Goal: Information Seeking & Learning: Learn about a topic

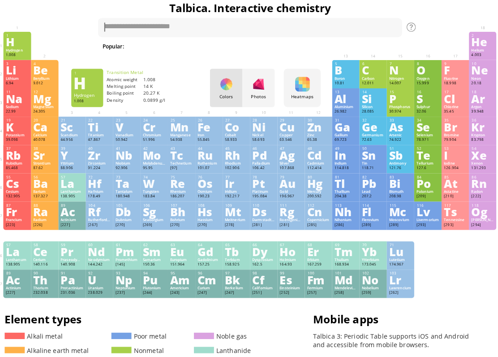
click at [485, 138] on div "Krypton" at bounding box center [480, 139] width 22 height 4
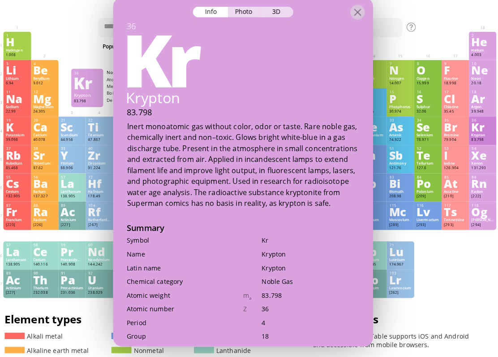
scroll to position [5, 0]
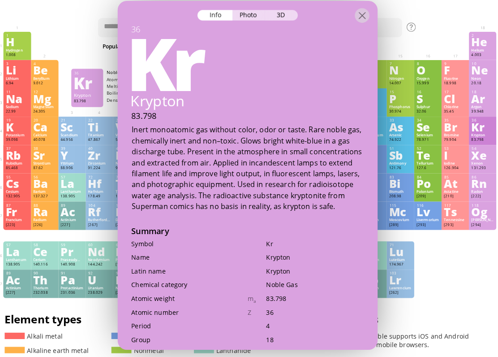
click at [360, 19] on div at bounding box center [362, 21] width 14 height 14
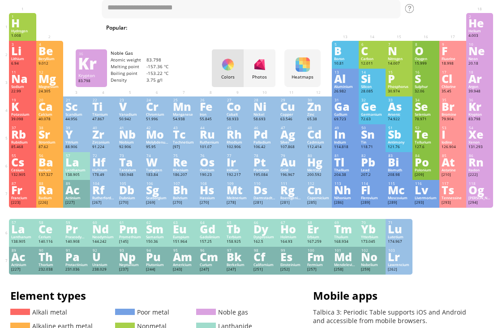
scroll to position [29, 0]
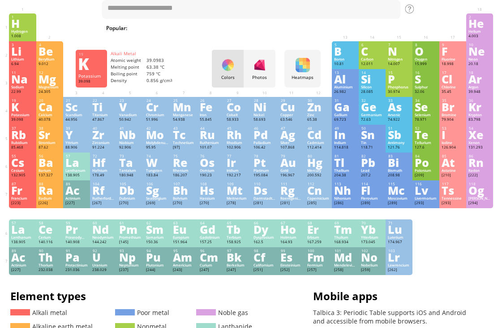
click at [23, 117] on div "Potassium" at bounding box center [22, 115] width 22 height 4
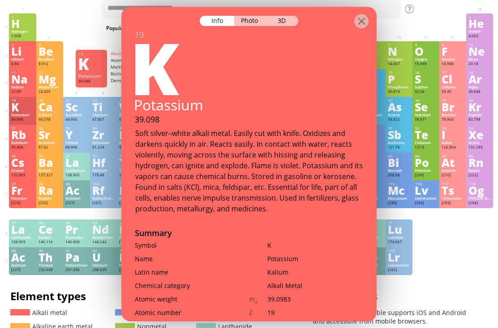
click at [255, 7] on div at bounding box center [248, 15] width 255 height 16
click at [255, 16] on div "Photo" at bounding box center [250, 21] width 32 height 10
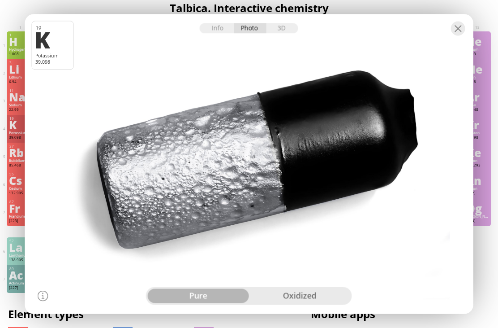
click at [315, 299] on div "oxidized" at bounding box center [299, 296] width 101 height 14
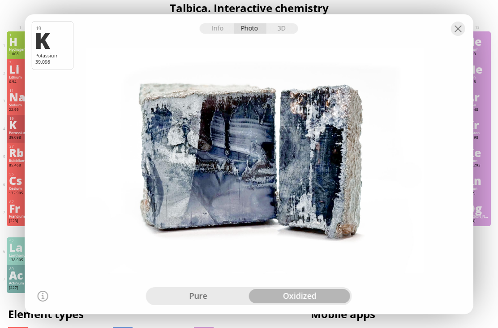
click at [280, 30] on div "3D" at bounding box center [282, 28] width 32 height 10
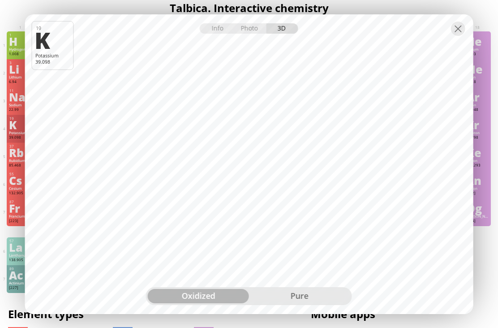
click at [334, 302] on div "pure" at bounding box center [299, 296] width 101 height 14
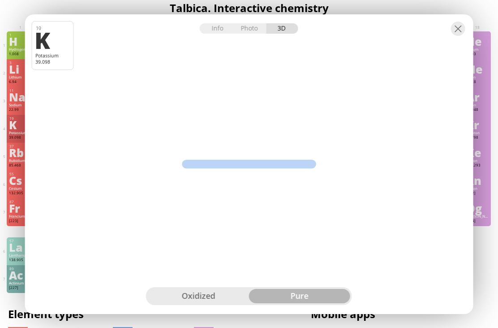
click at [331, 294] on div "pure" at bounding box center [299, 296] width 101 height 14
click at [460, 34] on div at bounding box center [458, 29] width 14 height 14
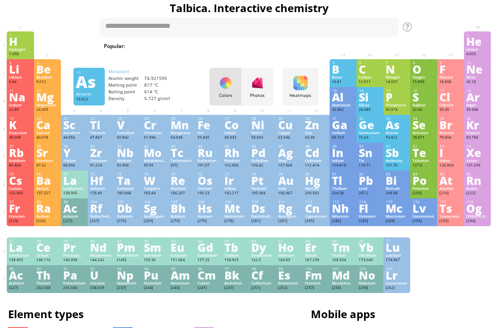
click at [395, 130] on div "As" at bounding box center [397, 125] width 22 height 10
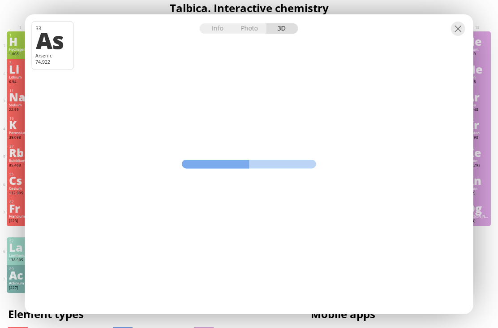
click at [224, 23] on div "Info" at bounding box center [217, 28] width 35 height 10
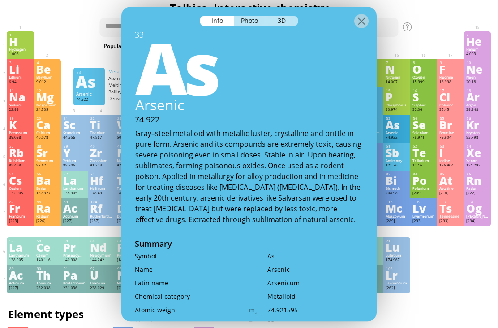
click at [252, 16] on div "Photo" at bounding box center [250, 21] width 32 height 10
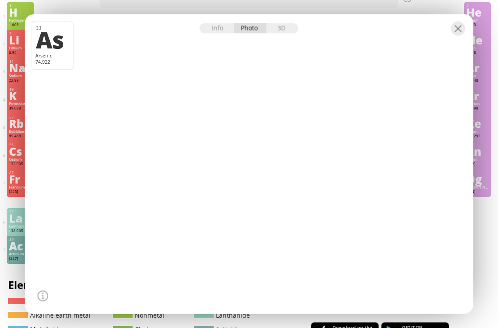
scroll to position [13, 2]
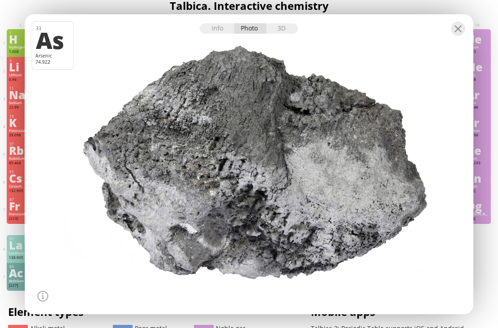
click at [290, 34] on div "3D" at bounding box center [282, 28] width 32 height 10
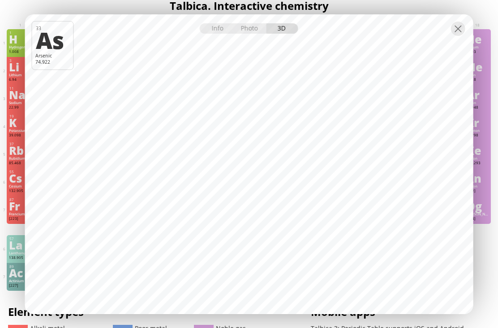
click at [459, 36] on div at bounding box center [458, 29] width 14 height 14
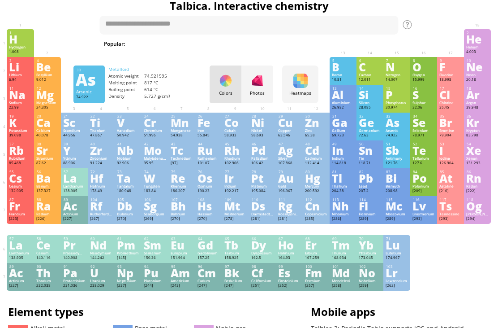
scroll to position [0, 2]
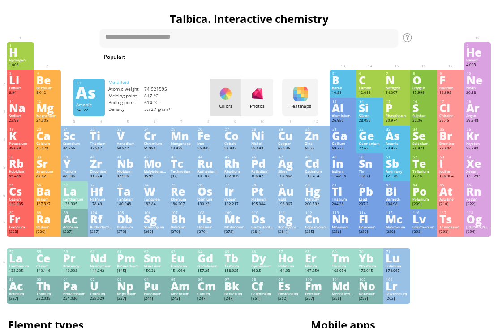
click at [130, 151] on div "50.942" at bounding box center [128, 148] width 22 height 5
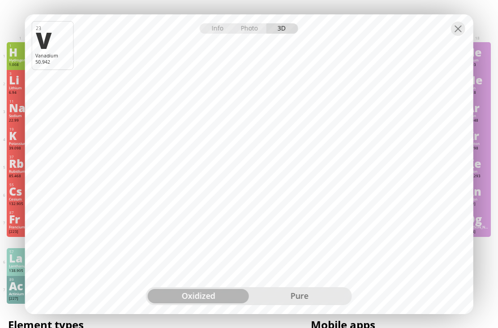
click at [286, 297] on div "pure" at bounding box center [299, 296] width 101 height 14
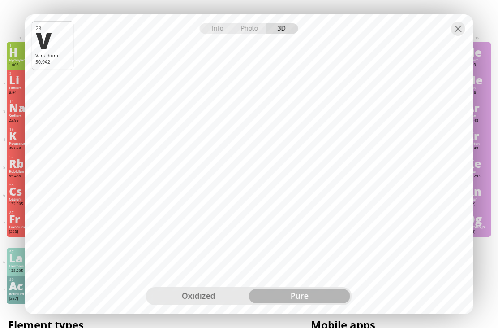
click at [221, 29] on div "Info" at bounding box center [217, 28] width 35 height 10
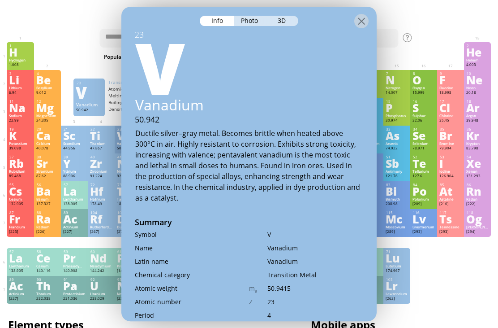
click at [362, 16] on div at bounding box center [362, 21] width 14 height 14
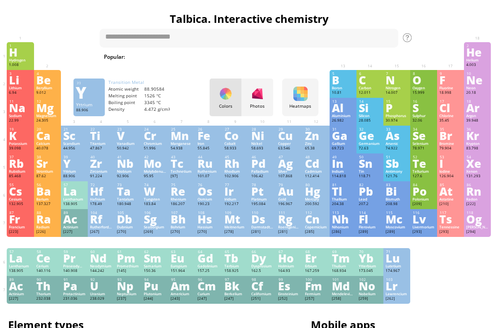
click at [79, 173] on div "Yttrium" at bounding box center [74, 171] width 22 height 4
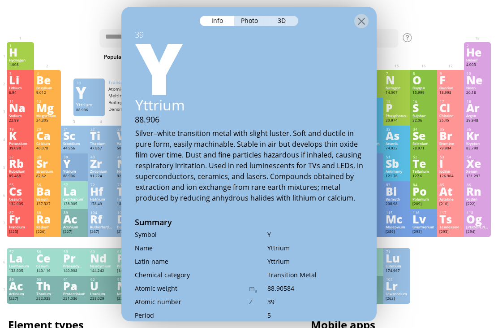
click at [370, 7] on div at bounding box center [248, 15] width 255 height 16
click at [364, 14] on div at bounding box center [362, 21] width 14 height 14
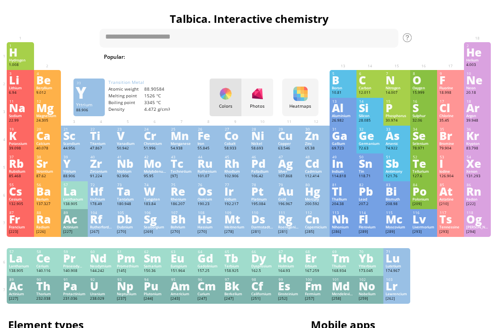
click at [103, 168] on div "Zr" at bounding box center [101, 163] width 22 height 10
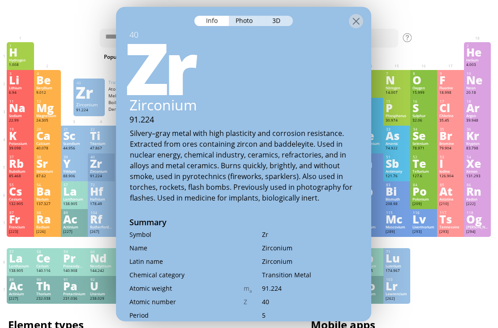
click at [281, 16] on div "3D" at bounding box center [277, 21] width 32 height 10
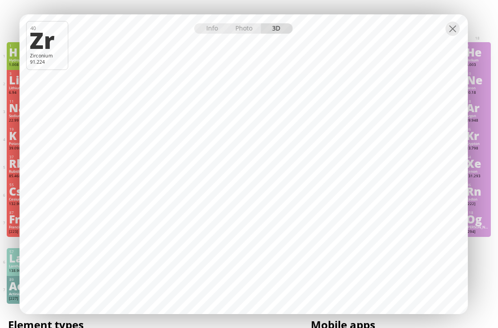
click at [243, 24] on div "Photo" at bounding box center [245, 28] width 32 height 10
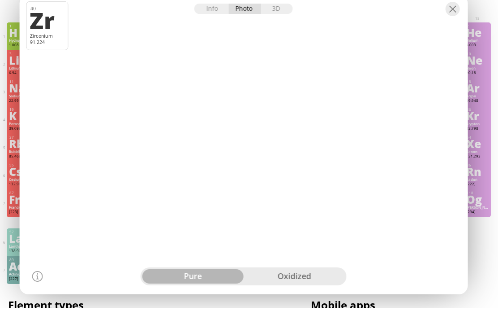
scroll to position [21, 2]
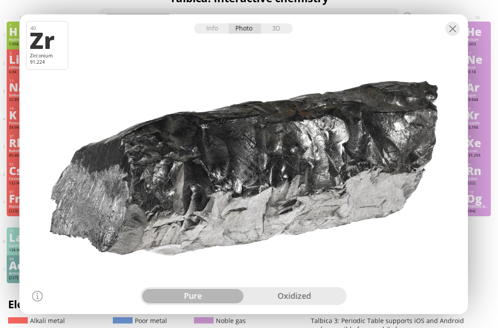
click at [274, 291] on div "oxidized" at bounding box center [294, 296] width 101 height 14
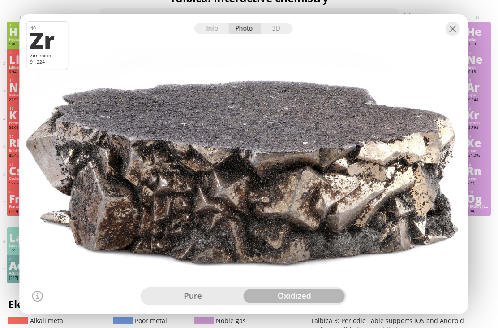
click at [450, 24] on div at bounding box center [453, 29] width 14 height 14
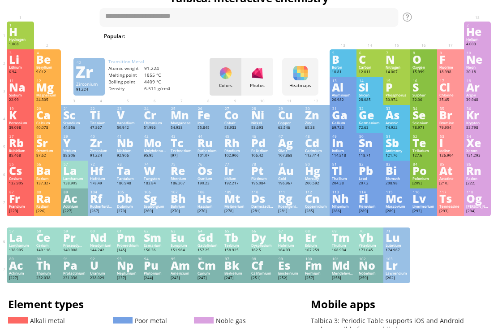
click at [372, 92] on div "Si" at bounding box center [370, 87] width 22 height 10
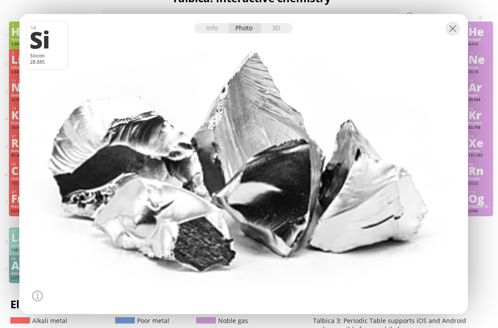
scroll to position [21, 0]
click at [268, 29] on div "3D" at bounding box center [277, 28] width 32 height 10
